Goal: Obtain resource: Download file/media

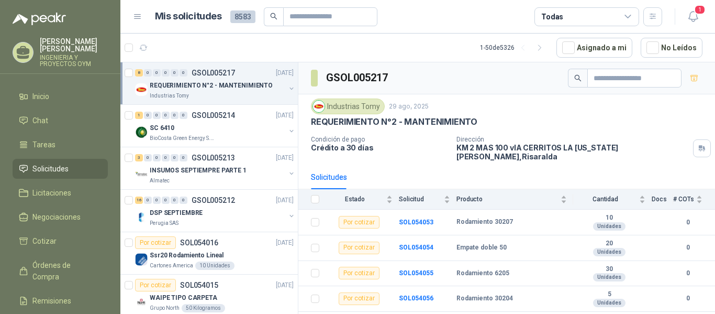
click at [57, 174] on link "Solicitudes" at bounding box center [60, 169] width 95 height 20
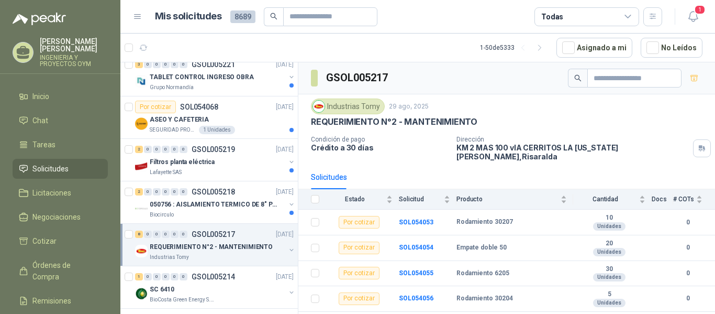
scroll to position [158, 0]
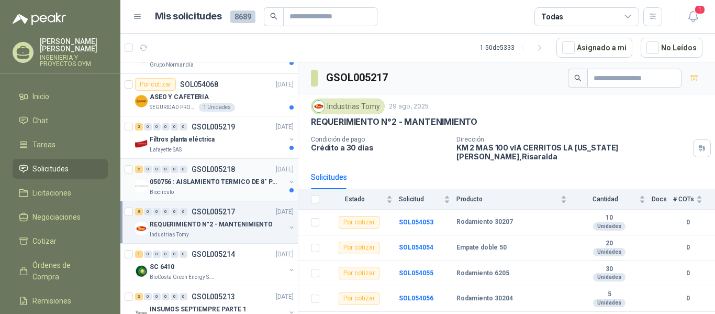
click at [213, 194] on div "Biocirculo" at bounding box center [218, 192] width 136 height 8
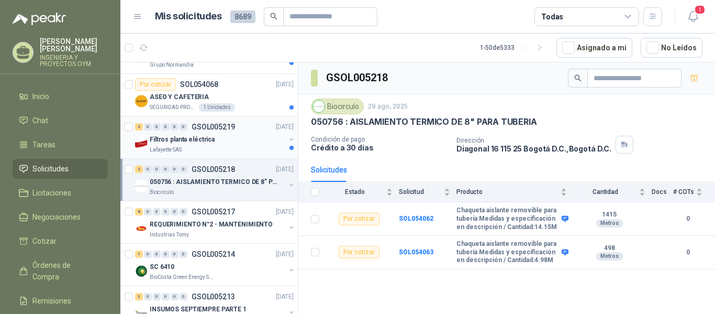
click at [214, 142] on div "Filtros planta eléctrica" at bounding box center [218, 139] width 136 height 13
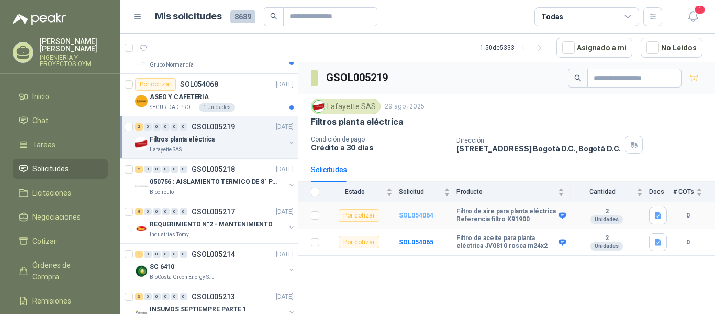
click at [407, 217] on b "SOL054064" at bounding box center [416, 215] width 35 height 7
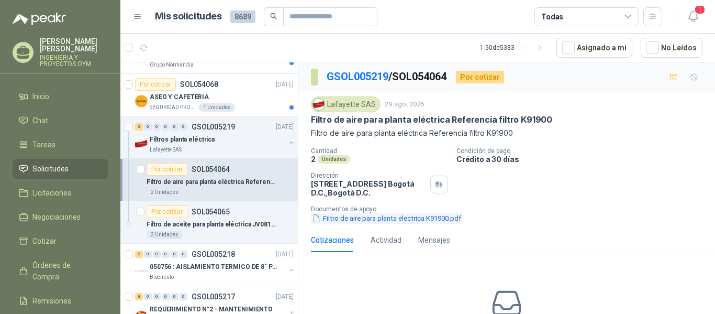
click at [384, 216] on button "Filtro de aire para planta electrica K91900.pdf" at bounding box center [386, 218] width 151 height 11
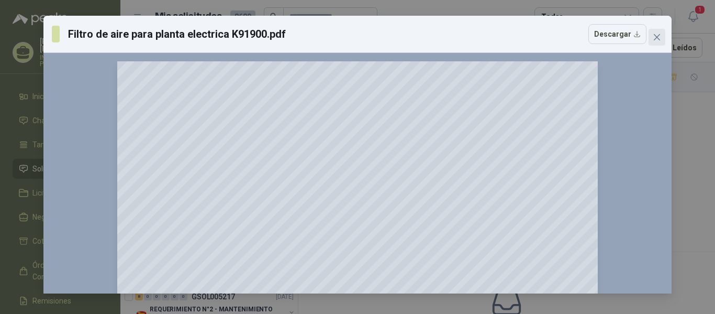
click at [655, 31] on button "Close" at bounding box center [657, 37] width 17 height 17
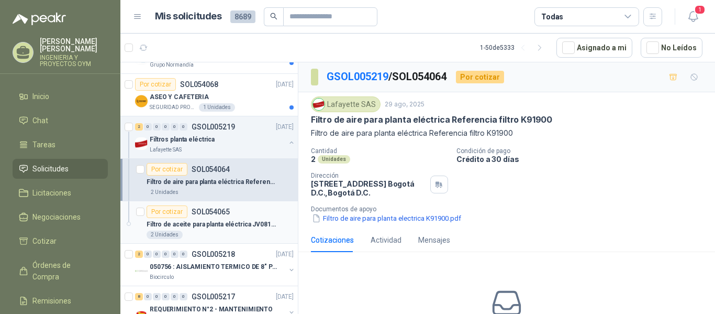
click at [198, 223] on p "Filtro de aceite para planta eléctrica JV0810 rosca m24x2" at bounding box center [212, 224] width 130 height 10
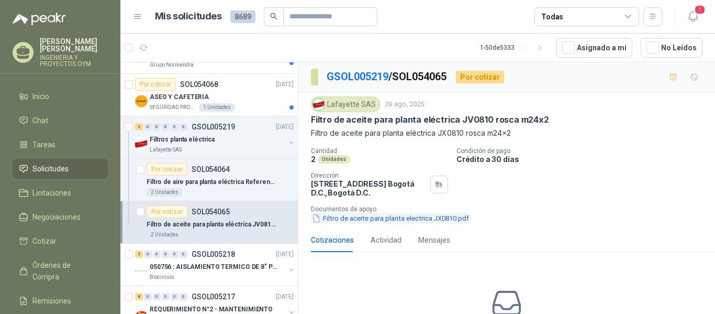
click at [363, 223] on button "Filtro de aceite para planta electrica JX0810.pdf" at bounding box center [390, 218] width 159 height 11
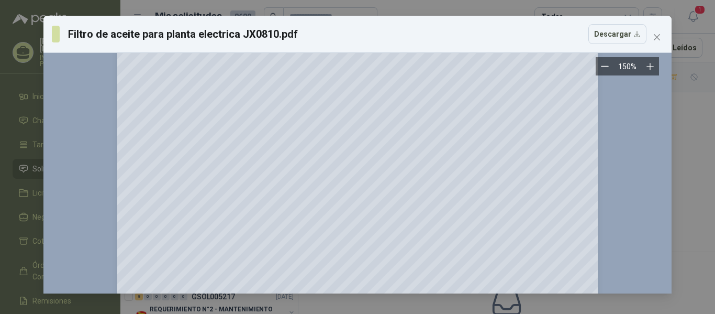
scroll to position [399, 0]
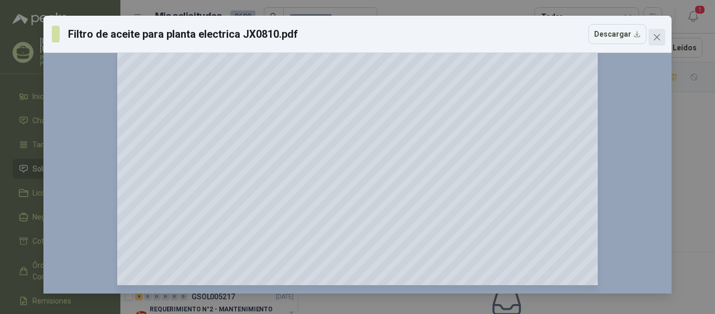
click at [659, 37] on icon "close" at bounding box center [657, 37] width 8 height 8
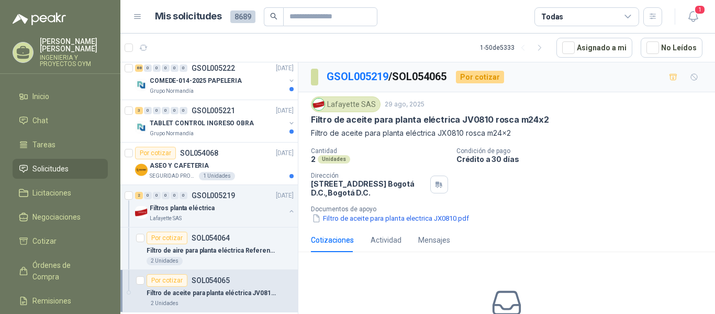
scroll to position [71, 0]
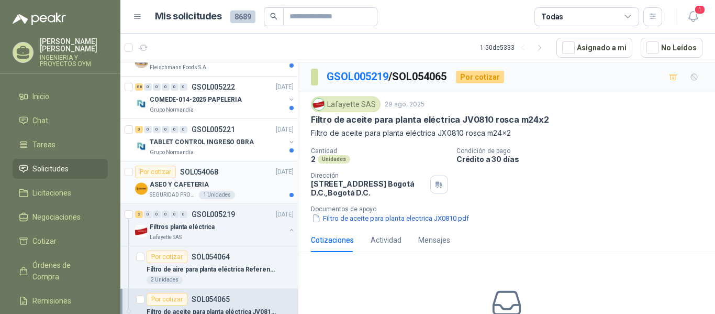
click at [229, 172] on div "Por cotizar SOL054068 29/08/25" at bounding box center [214, 172] width 159 height 13
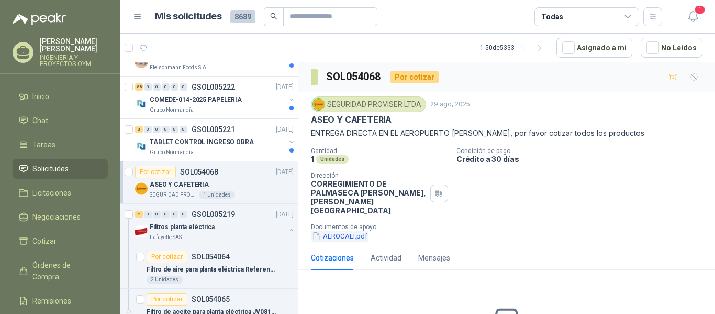
click at [352, 230] on button "AEROCALI.pdf" at bounding box center [340, 235] width 58 height 11
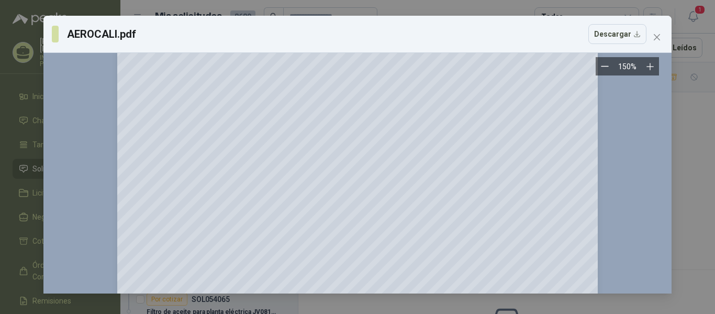
scroll to position [166, 0]
click at [694, 145] on div "AEROCALI.pdf Descargar 150 %" at bounding box center [357, 157] width 715 height 314
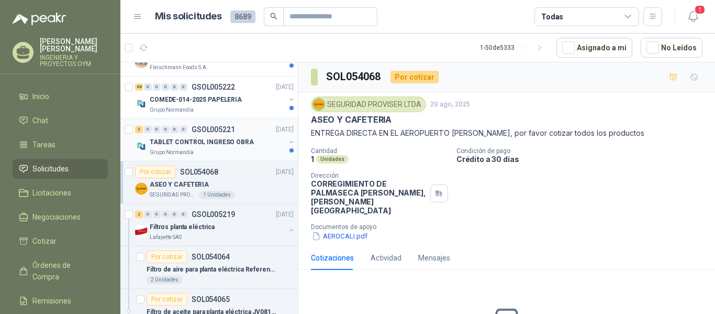
click at [207, 146] on p "TABLET CONTROL INGRESO OBRA" at bounding box center [202, 142] width 104 height 10
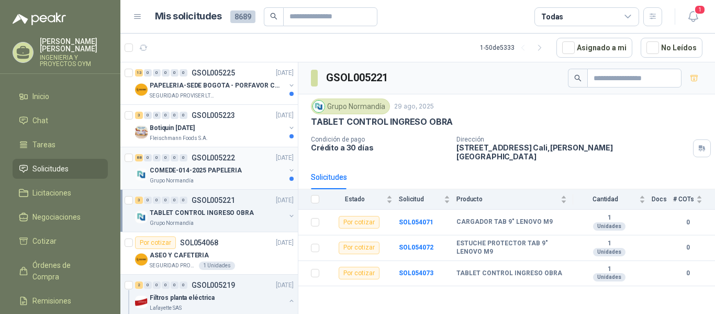
click at [215, 179] on div "Grupo Normandía" at bounding box center [218, 181] width 136 height 8
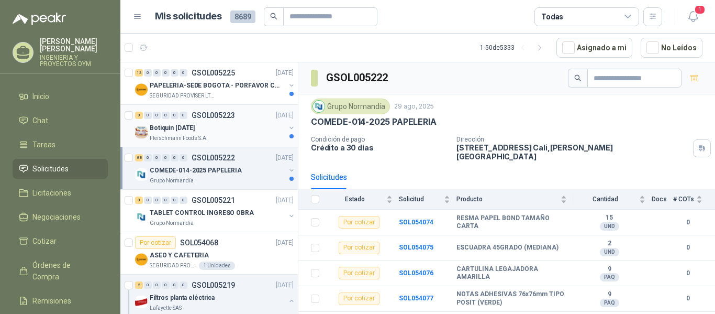
click at [209, 123] on div "Botiquin sep 2025" at bounding box center [218, 128] width 136 height 13
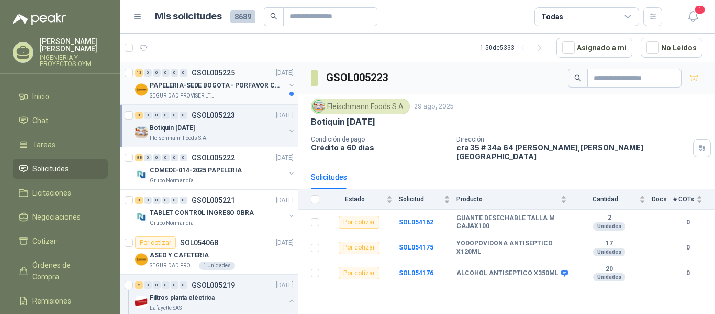
click at [205, 92] on p "SEGURIDAD PROVISER LTDA" at bounding box center [183, 96] width 66 height 8
